Goal: Information Seeking & Learning: Learn about a topic

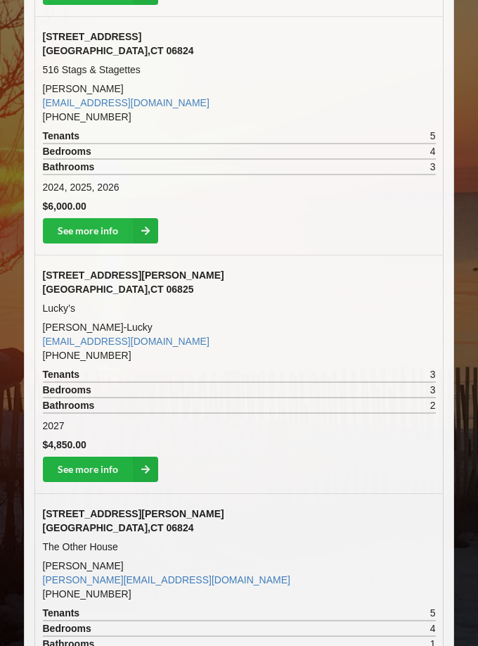
scroll to position [1035, 0]
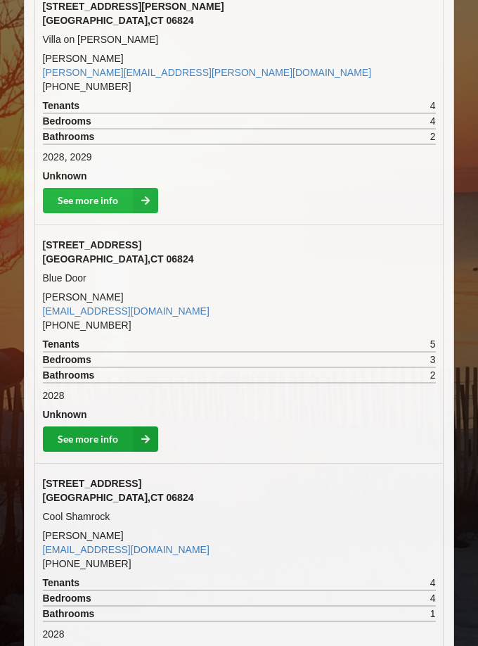
click at [144, 426] on icon at bounding box center [145, 438] width 25 height 25
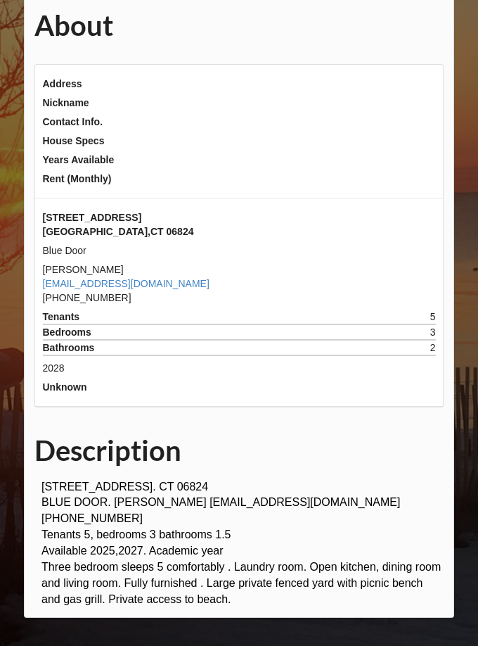
scroll to position [107, 0]
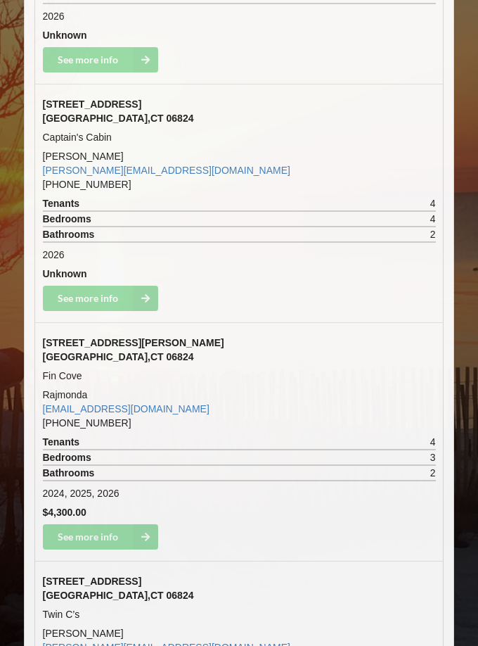
scroll to position [9886, 0]
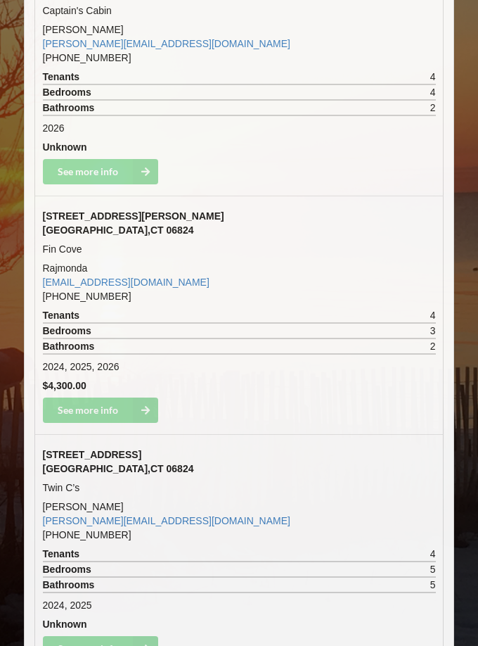
drag, startPoint x: 48, startPoint y: 388, endPoint x: 134, endPoint y: 390, distance: 86.5
drag, startPoint x: 41, startPoint y: 388, endPoint x: 148, endPoint y: 395, distance: 107.2
copy td "Big Blue by the sea"
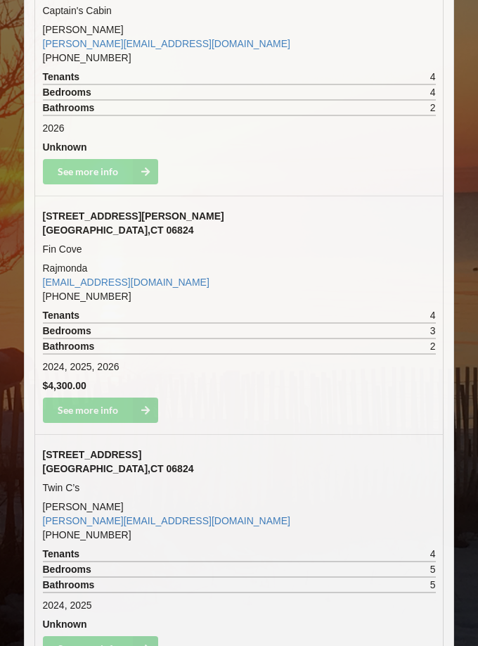
drag, startPoint x: 44, startPoint y: 356, endPoint x: 145, endPoint y: 372, distance: 102.6
copy td "[STREET_ADDRESS]"
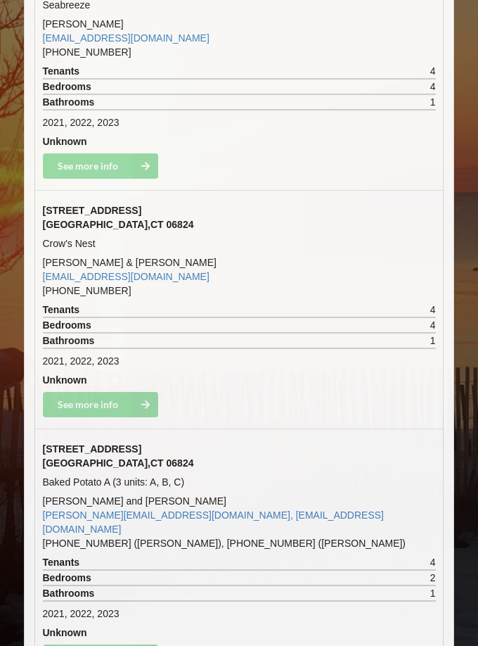
scroll to position [17752, 0]
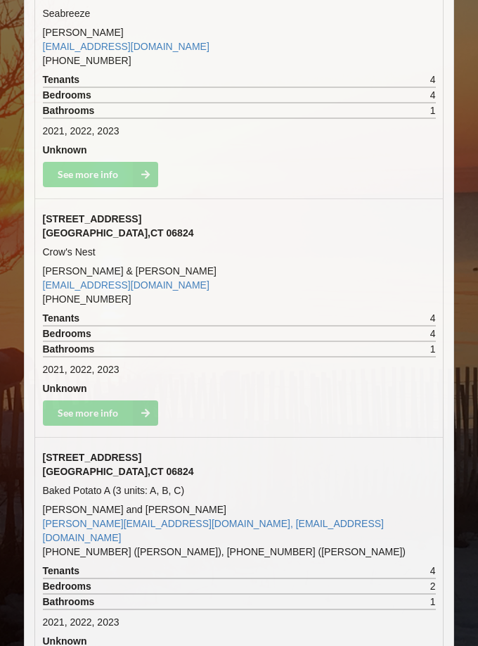
drag, startPoint x: 43, startPoint y: 106, endPoint x: 103, endPoint y: 137, distance: 67.7
copy tr "[STREET_ADDRESS]"
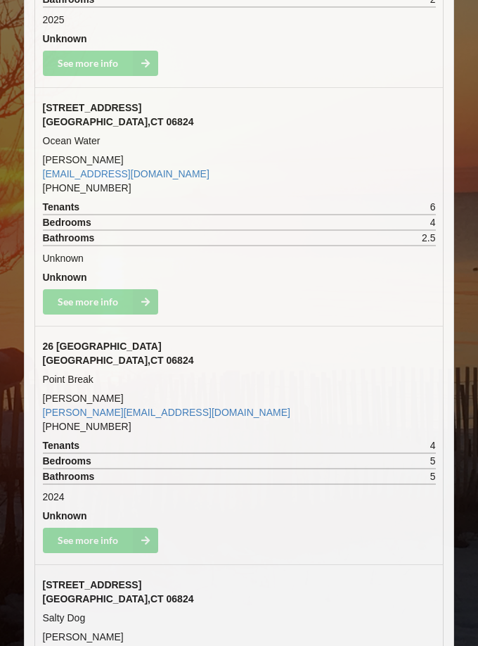
scroll to position [19310, 0]
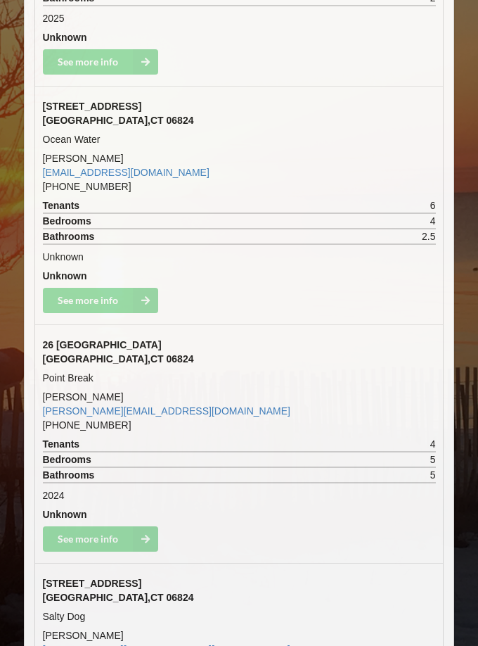
drag, startPoint x: 44, startPoint y: 161, endPoint x: 101, endPoint y: 195, distance: 66.2
copy tr "[STREET_ADDRESS]"
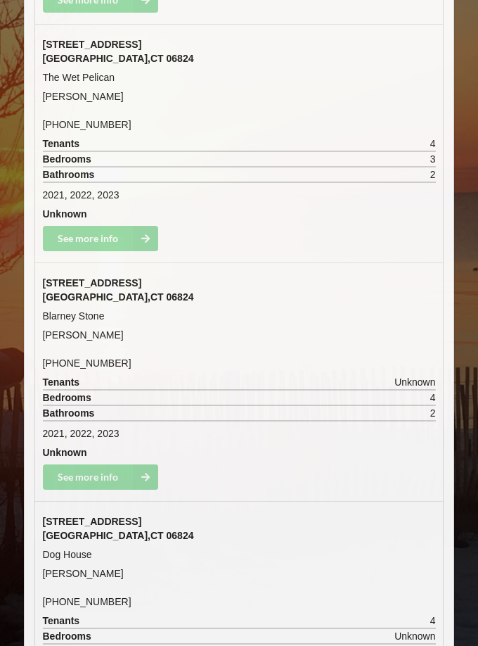
scroll to position [29320, 0]
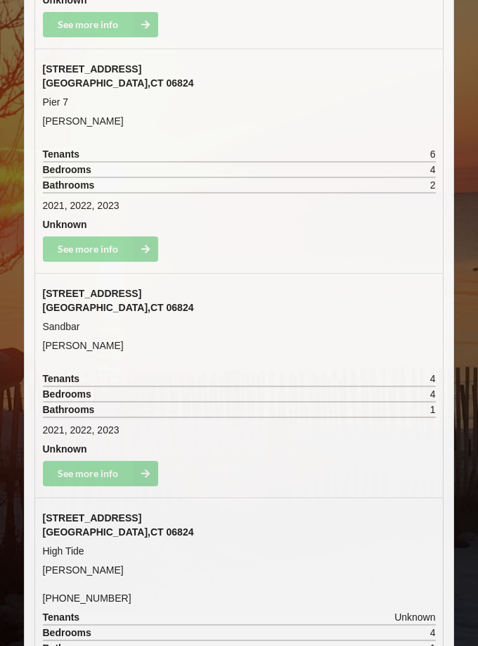
drag, startPoint x: 42, startPoint y: 464, endPoint x: 94, endPoint y: 499, distance: 62.8
copy tr "[STREET_ADDRESS] [GEOGRAPHIC_DATA]"
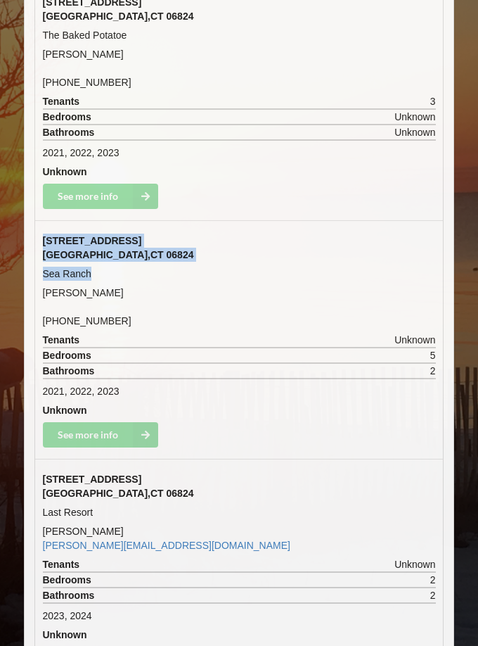
scroll to position [30550, 0]
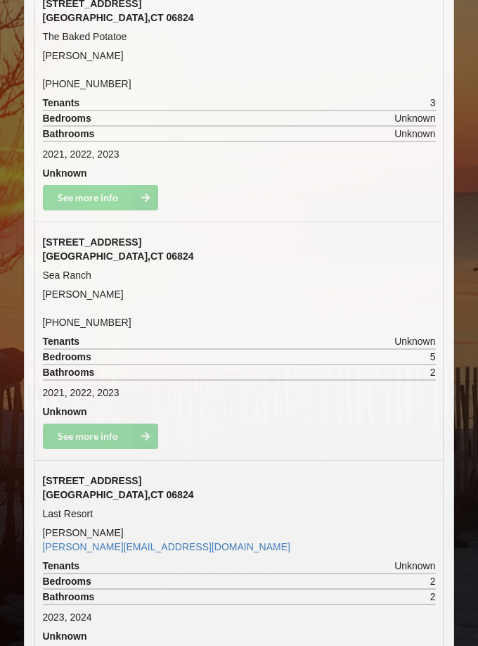
drag, startPoint x: 43, startPoint y: 559, endPoint x: 72, endPoint y: 593, distance: 44.4
copy tr "[STREET_ADDRESS] [MEDICAL_DATA]"
